Goal: Transaction & Acquisition: Purchase product/service

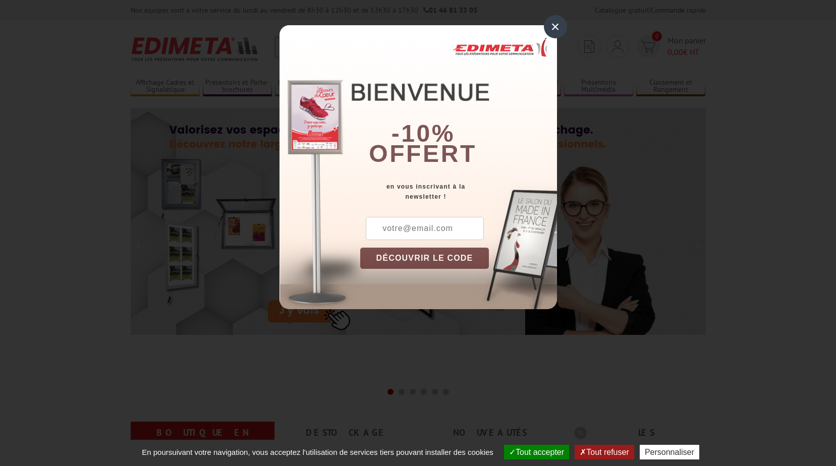
click at [411, 25] on div "×" at bounding box center [555, 26] width 23 height 23
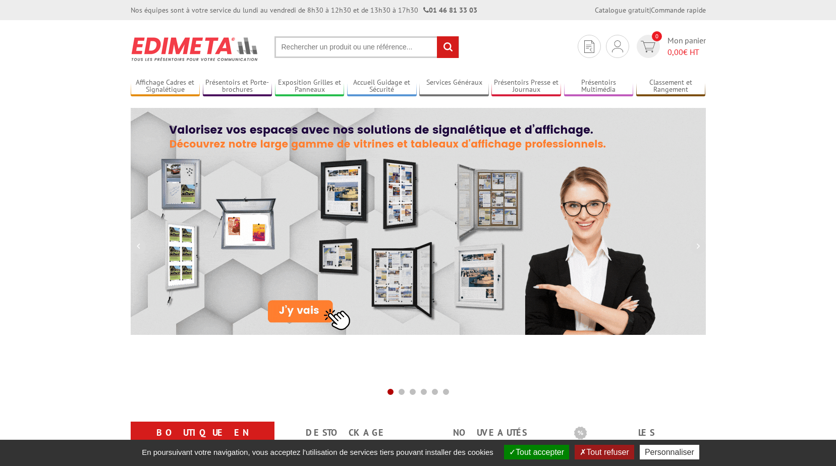
click at [373, 49] on input "text" at bounding box center [367, 47] width 185 height 22
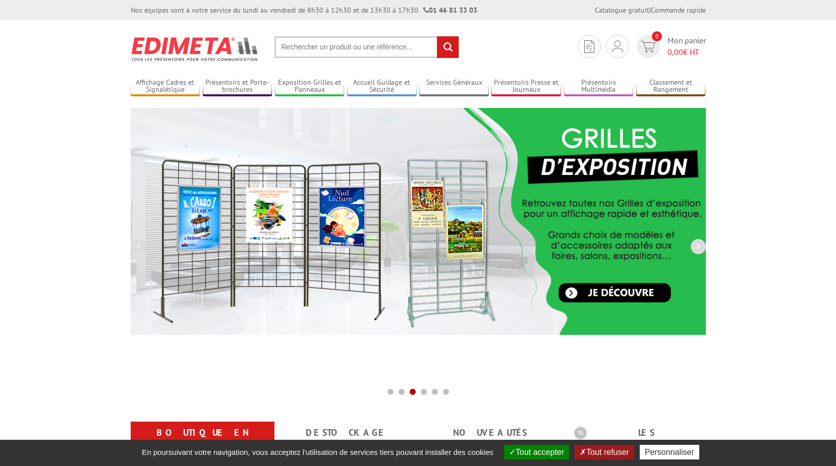
click at [368, 52] on input "text" at bounding box center [367, 47] width 185 height 22
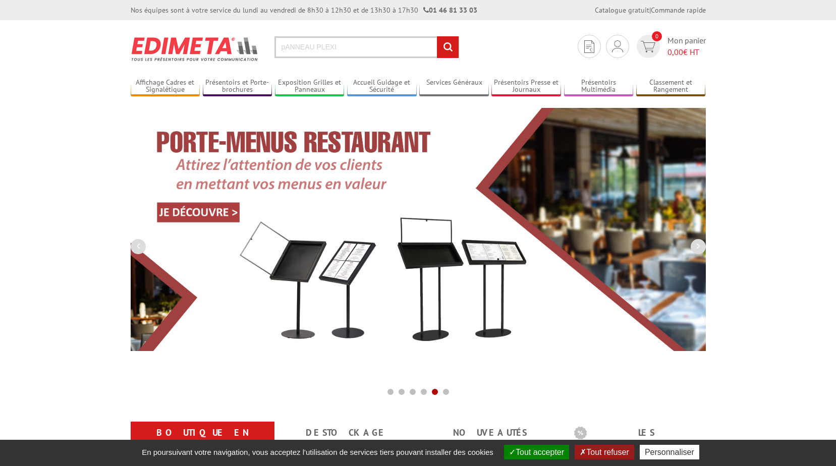
type input "pANNEAU PLEXI"
click at [411, 47] on input "rechercher" at bounding box center [448, 47] width 22 height 22
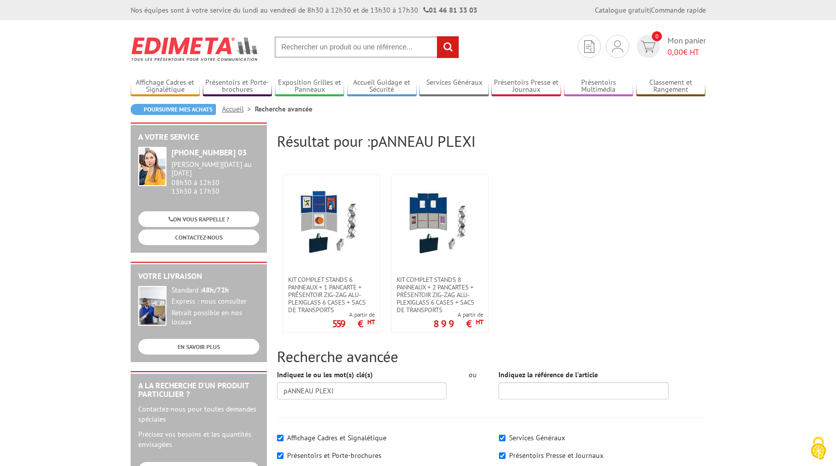
click at [396, 51] on input "text" at bounding box center [367, 47] width 185 height 22
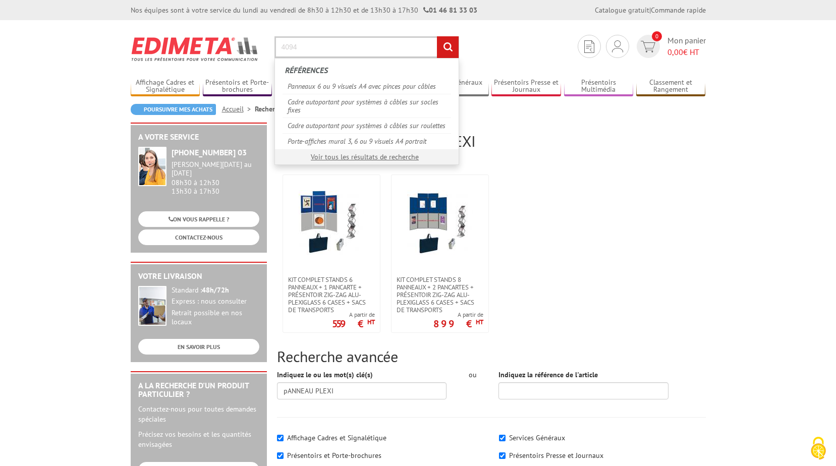
type input "4094"
click at [450, 50] on input "rechercher" at bounding box center [448, 47] width 22 height 22
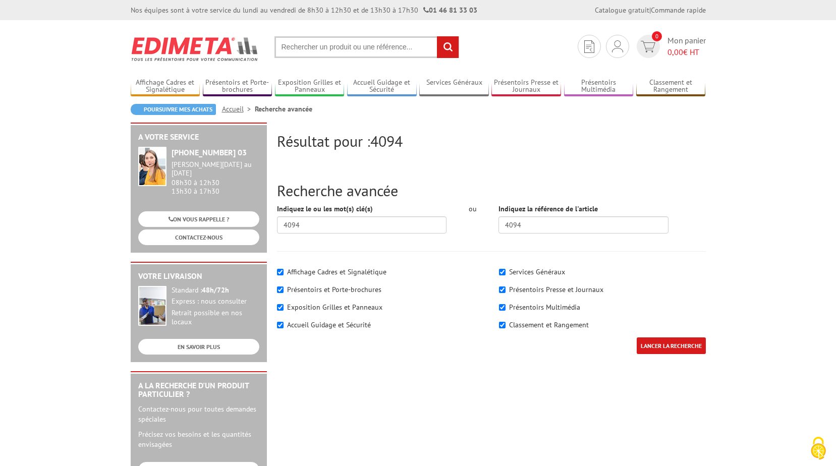
click at [328, 44] on input "text" at bounding box center [367, 47] width 185 height 22
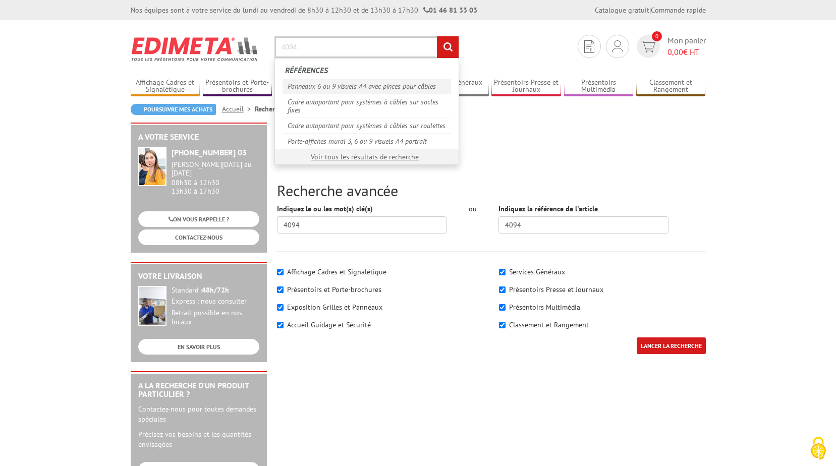
type input "4094"
click at [344, 87] on link "Panneaux 6 ou 9 visuels A4 avec pinces pour câbles" at bounding box center [367, 86] width 169 height 15
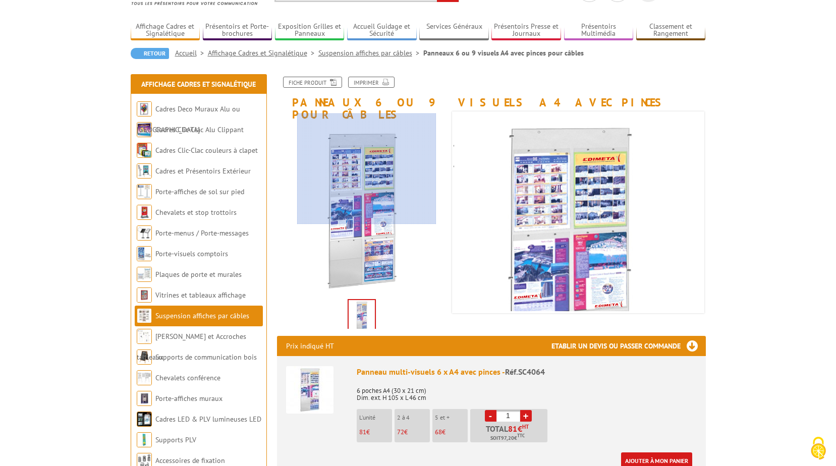
scroll to position [101, 0]
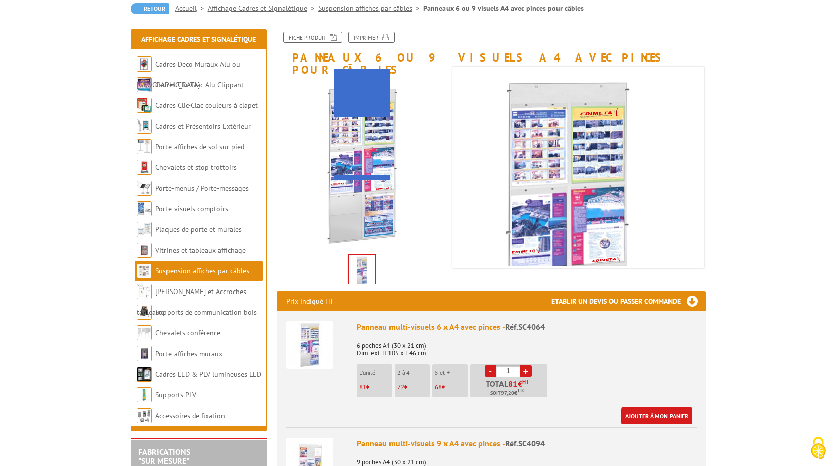
click at [368, 125] on div at bounding box center [368, 124] width 139 height 111
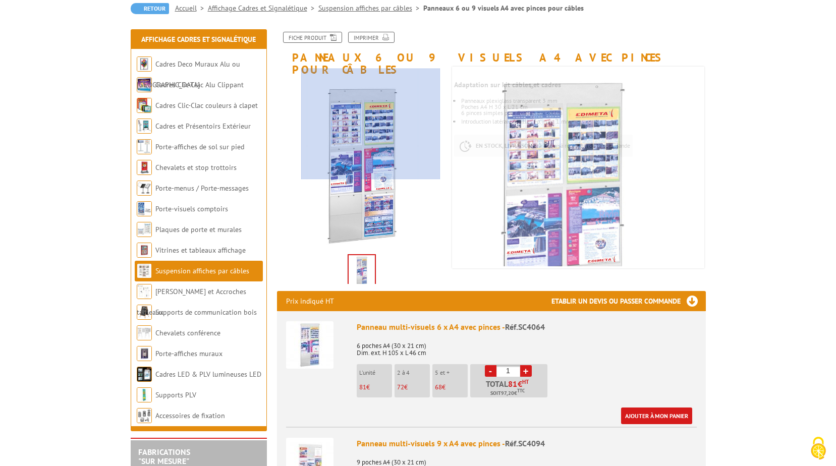
click at [371, 116] on div at bounding box center [370, 124] width 139 height 111
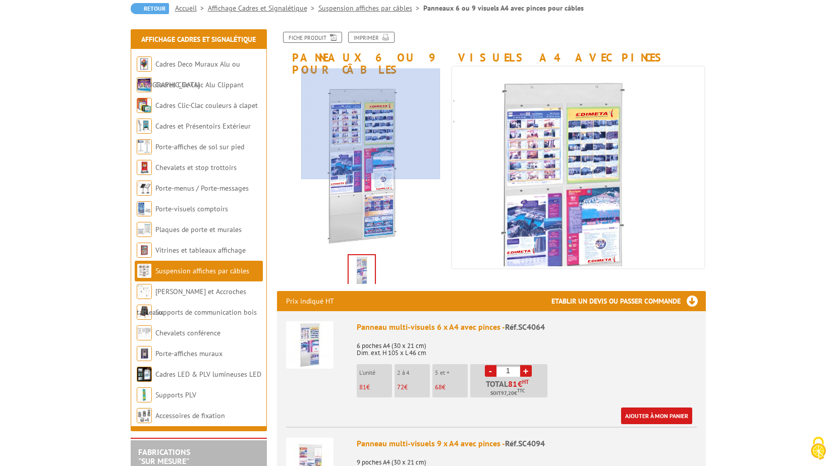
click at [371, 116] on div at bounding box center [370, 124] width 139 height 111
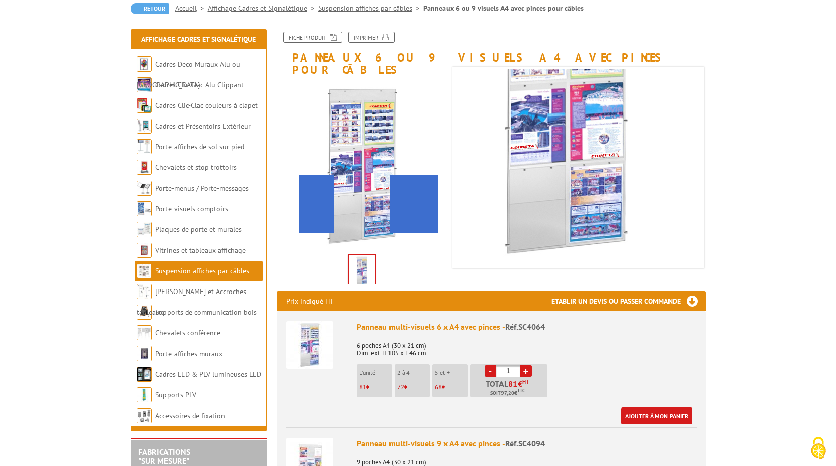
click at [369, 209] on div at bounding box center [368, 183] width 139 height 111
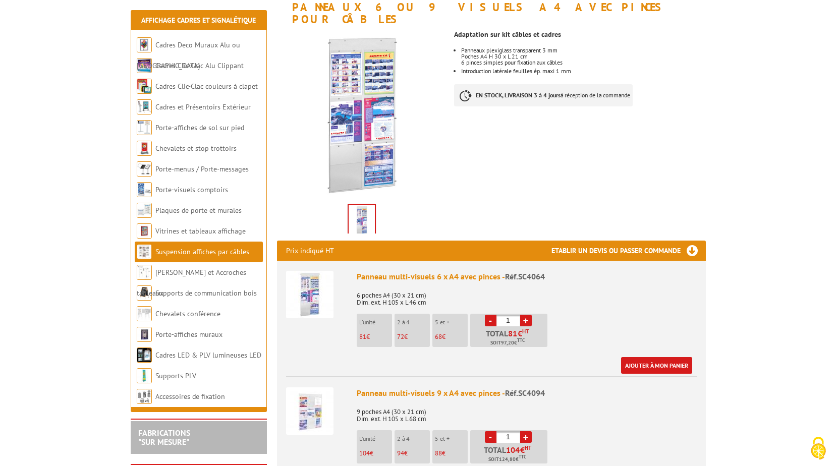
scroll to position [202, 0]
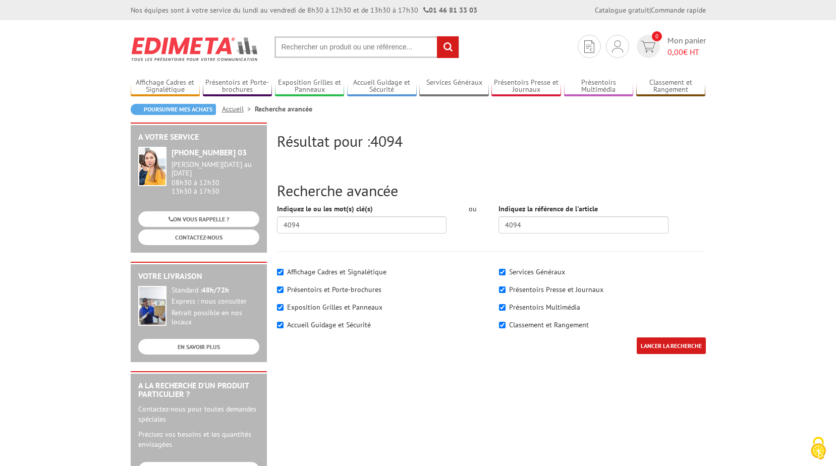
click at [313, 52] on input "text" at bounding box center [367, 47] width 185 height 22
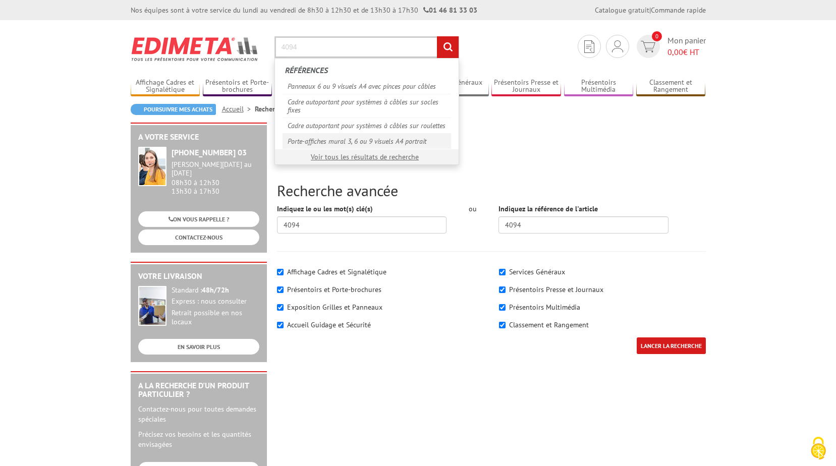
type input "4094"
click at [363, 139] on link "Porte-affiches mural 3, 6 ou 9 visuels A4 portrait" at bounding box center [367, 141] width 169 height 16
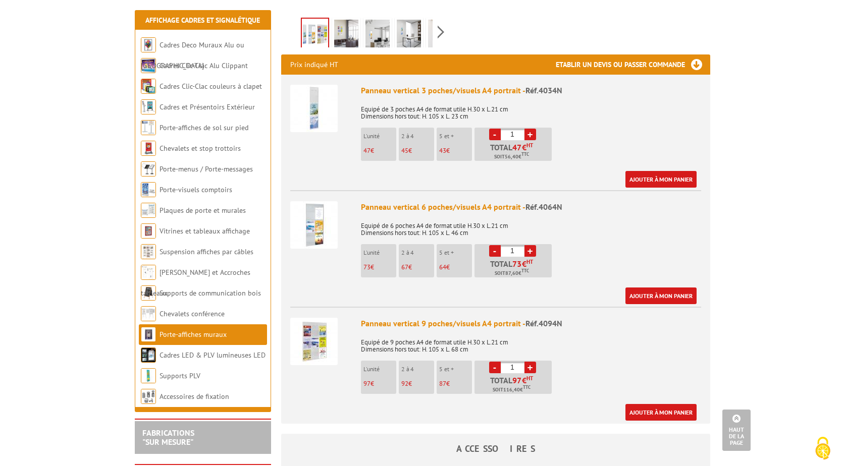
scroll to position [353, 0]
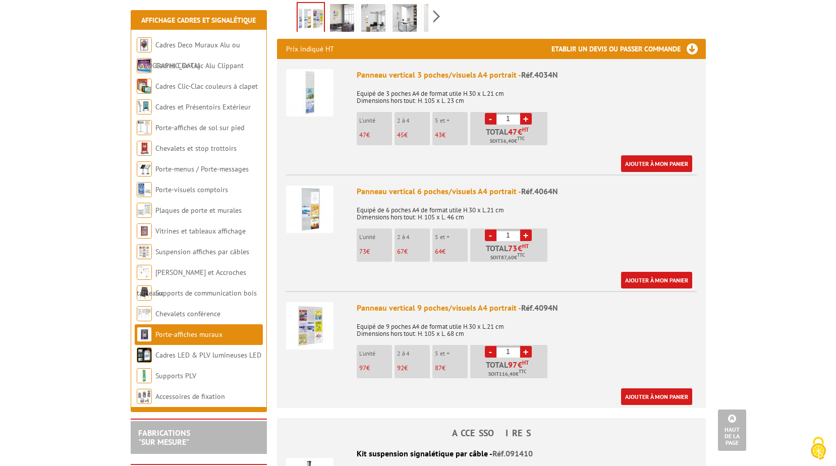
click at [526, 346] on link "+" at bounding box center [526, 352] width 12 height 12
type input "2"
click at [663, 389] on link "Ajouter à mon panier" at bounding box center [656, 397] width 71 height 17
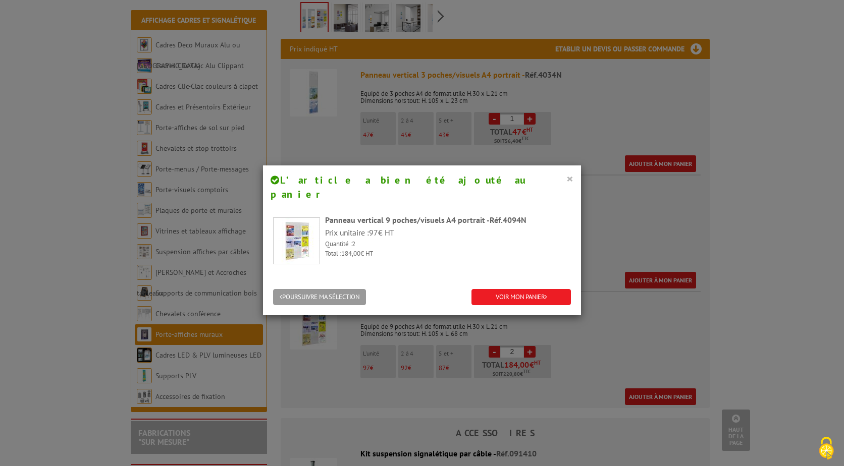
click at [566, 178] on button "×" at bounding box center [569, 178] width 7 height 13
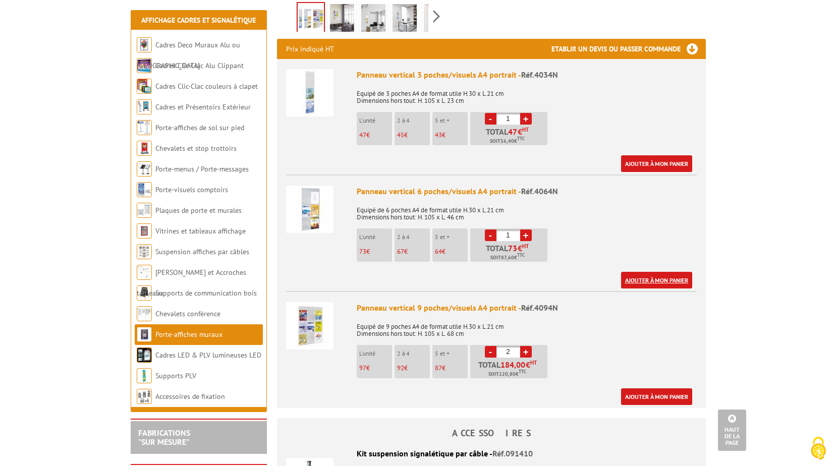
click at [651, 272] on link "Ajouter à mon panier" at bounding box center [656, 280] width 71 height 17
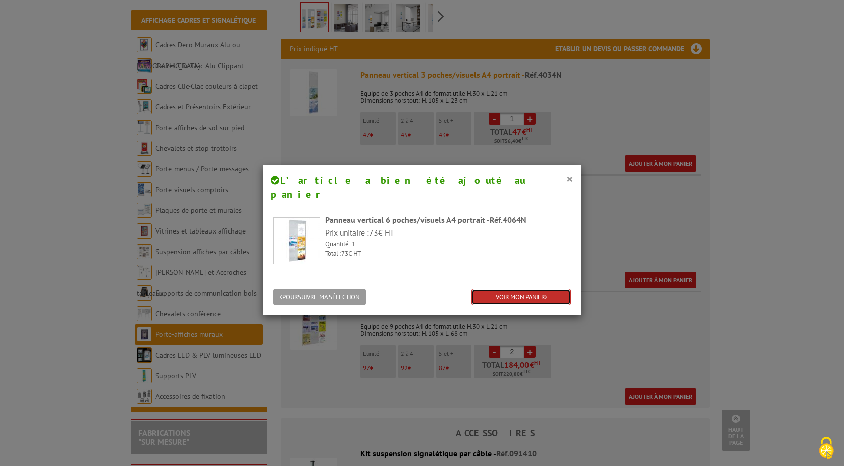
click at [507, 289] on link "VOIR MON PANIER" at bounding box center [520, 297] width 99 height 17
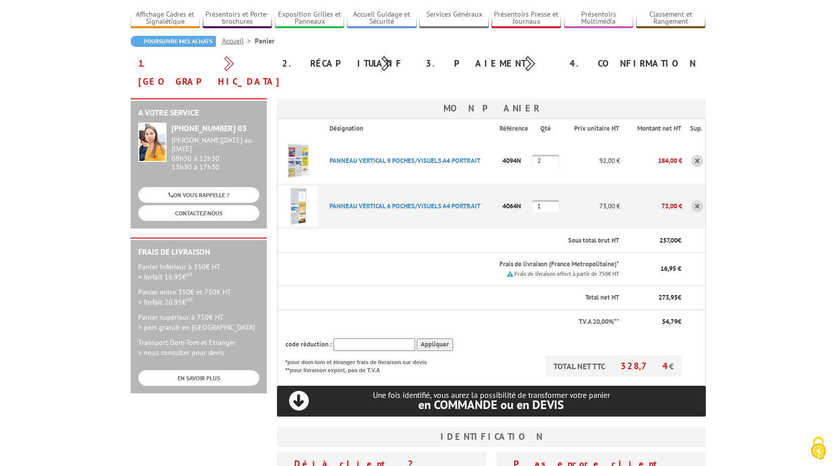
scroll to position [50, 0]
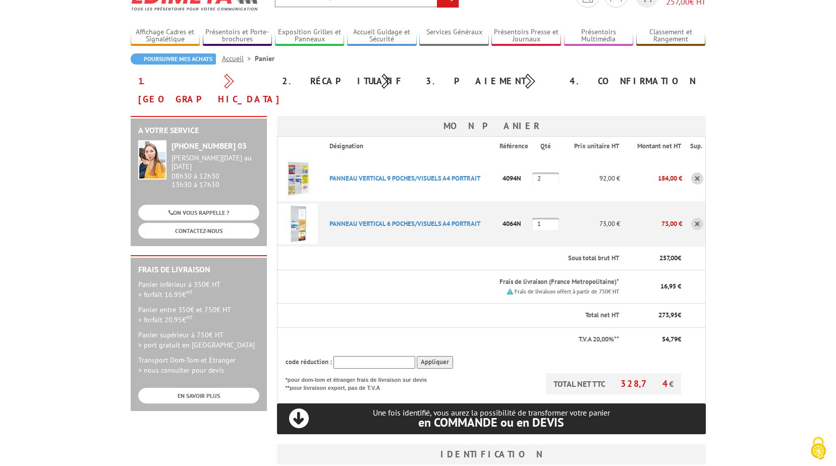
click at [521, 215] on p "4064N" at bounding box center [516, 224] width 32 height 18
drag, startPoint x: 521, startPoint y: 206, endPoint x: 516, endPoint y: 235, distance: 29.1
click at [516, 247] on th "Sous total brut HT" at bounding box center [470, 259] width 299 height 24
